Goal: Information Seeking & Learning: Understand process/instructions

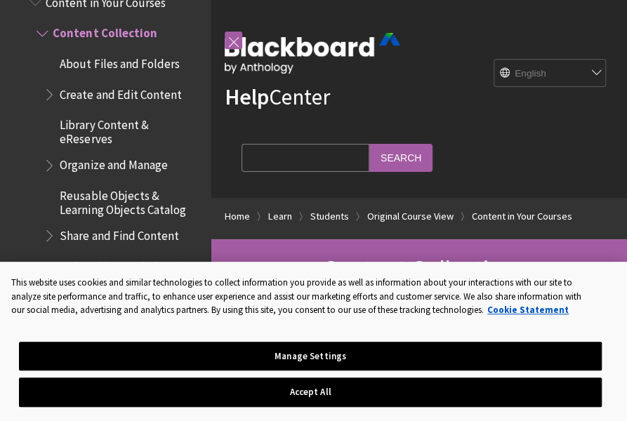
click at [299, 158] on input "Search Query" at bounding box center [305, 157] width 128 height 27
type input "copy course"
click at [369, 144] on input "Search" at bounding box center [400, 157] width 63 height 27
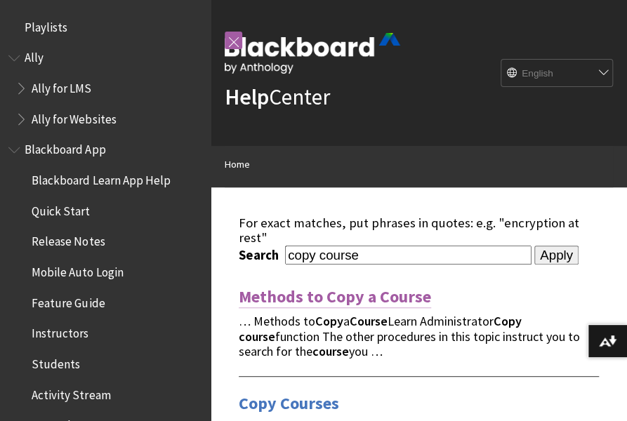
click at [356, 286] on link "Methods to Copy a Course" at bounding box center [335, 297] width 192 height 22
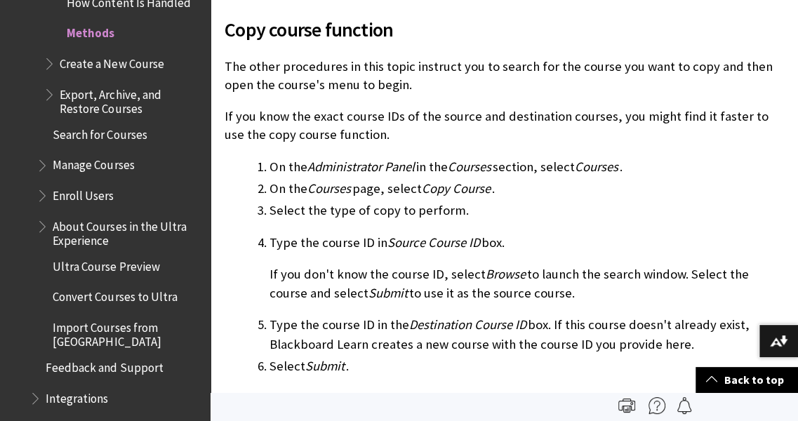
scroll to position [340, 0]
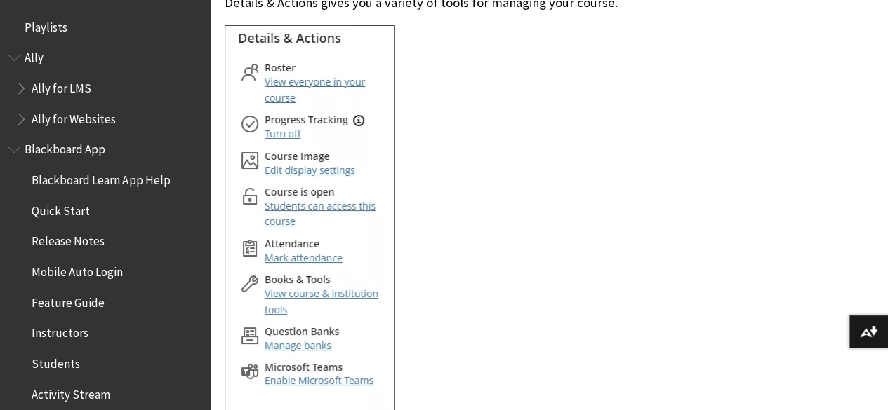
scroll to position [6135, 0]
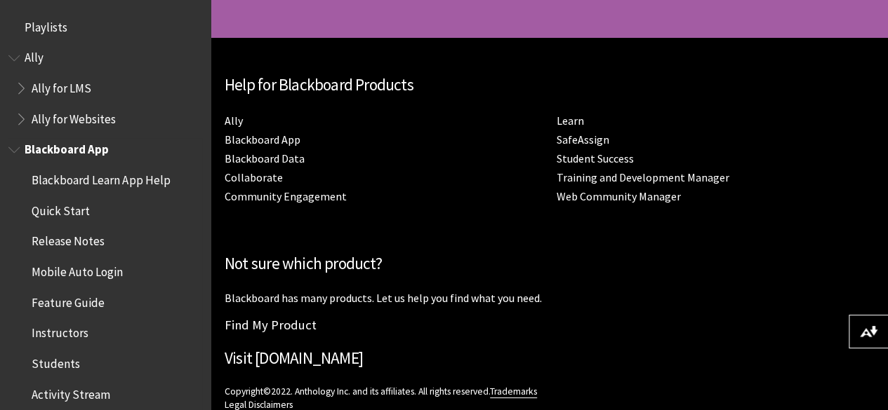
click at [76, 330] on span "Instructors" at bounding box center [60, 331] width 57 height 19
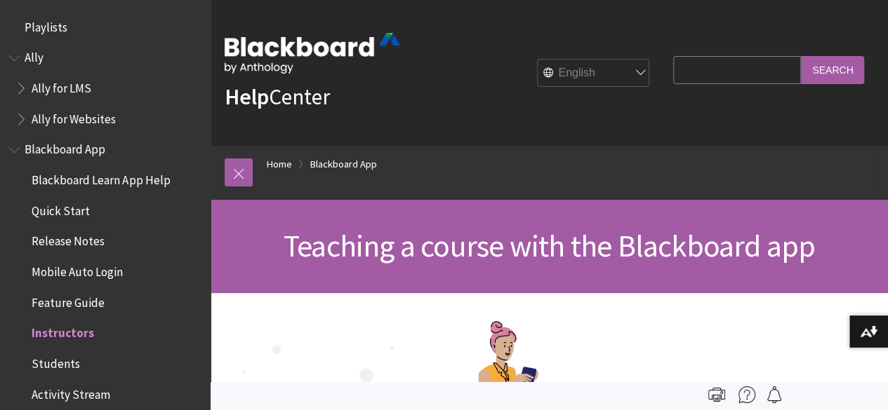
scroll to position [300, 0]
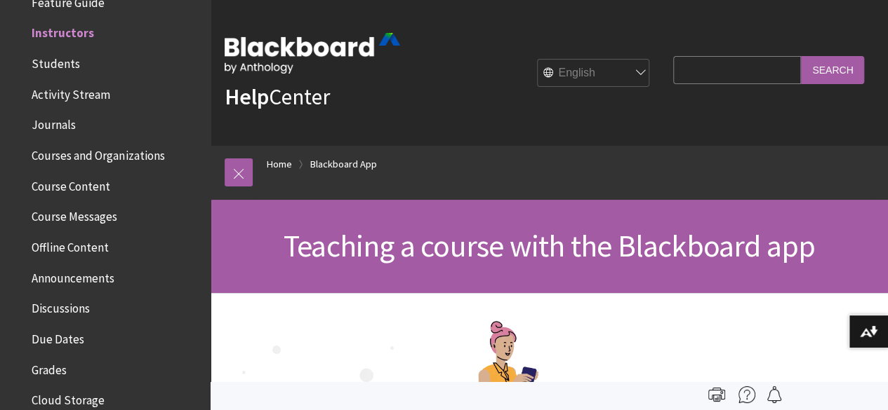
click at [732, 67] on input "Search Query" at bounding box center [737, 69] width 128 height 27
type input "copy course"
click at [801, 56] on input "Search" at bounding box center [832, 69] width 63 height 27
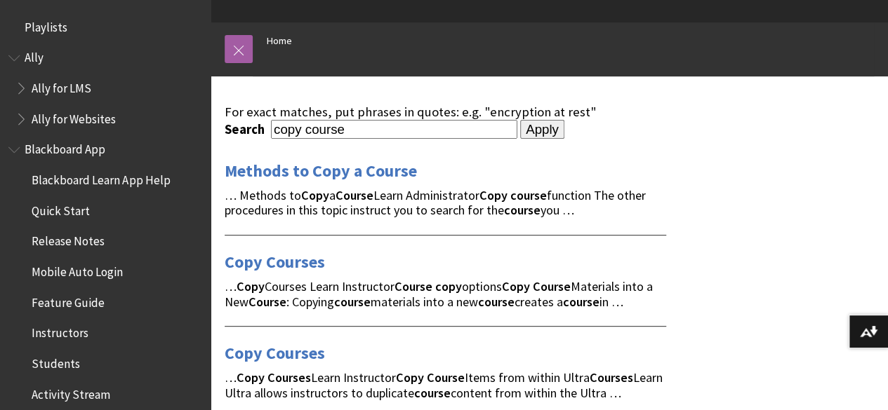
scroll to position [152, 0]
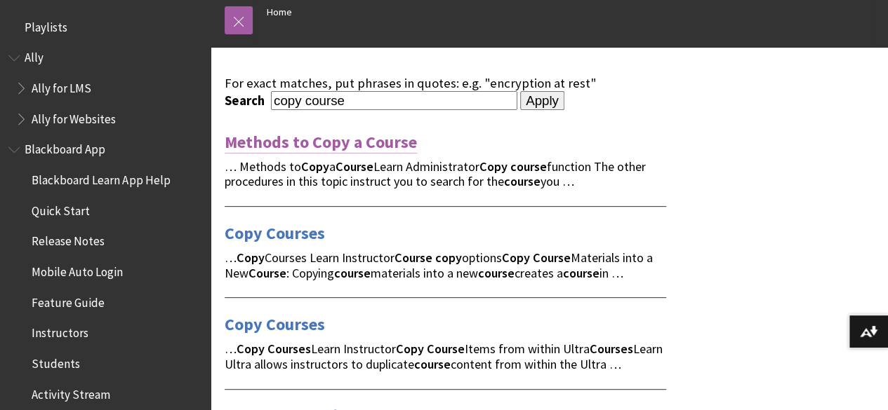
click at [397, 147] on link "Methods to Copy a Course" at bounding box center [321, 142] width 192 height 22
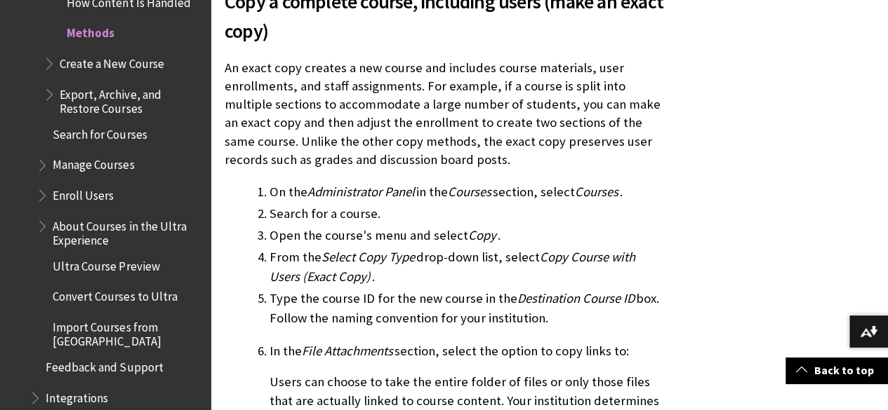
scroll to position [4406, 0]
